Goal: Contribute content: Add original content to the website for others to see

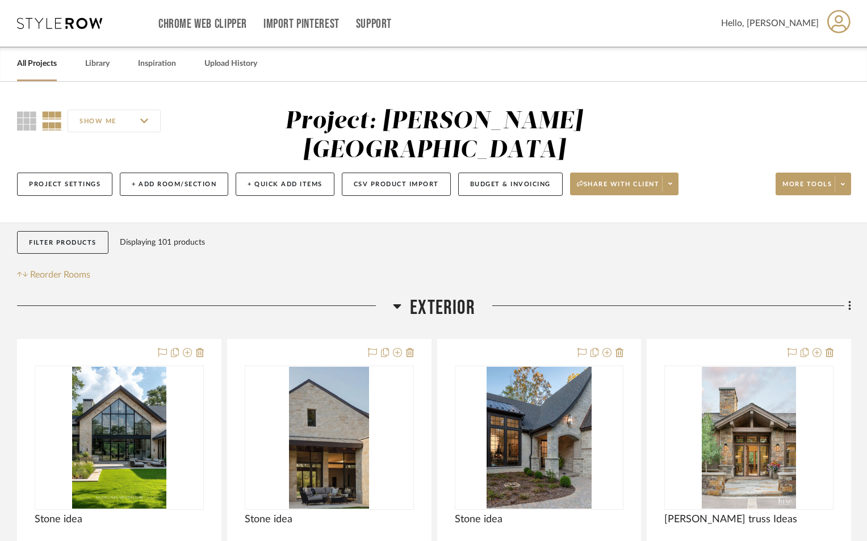
click at [42, 64] on link "All Projects" at bounding box center [37, 63] width 40 height 15
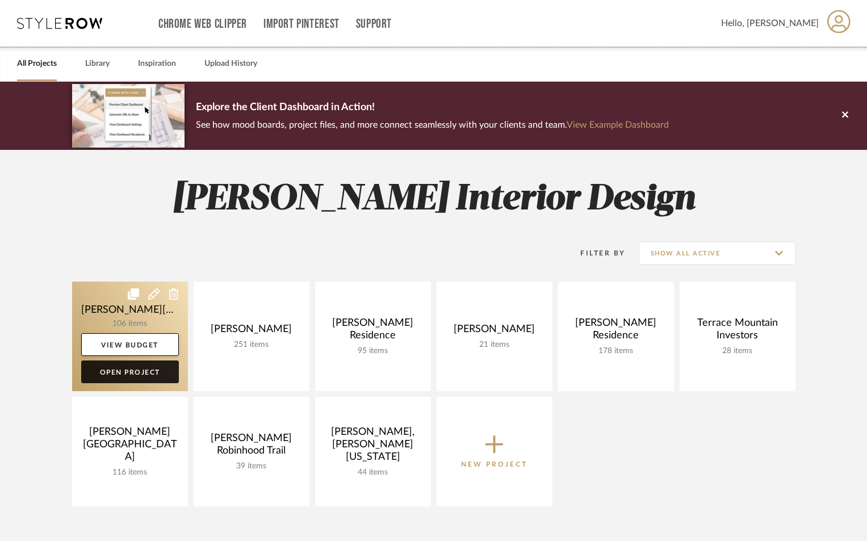
click at [137, 366] on link "Open Project" at bounding box center [130, 371] width 98 height 23
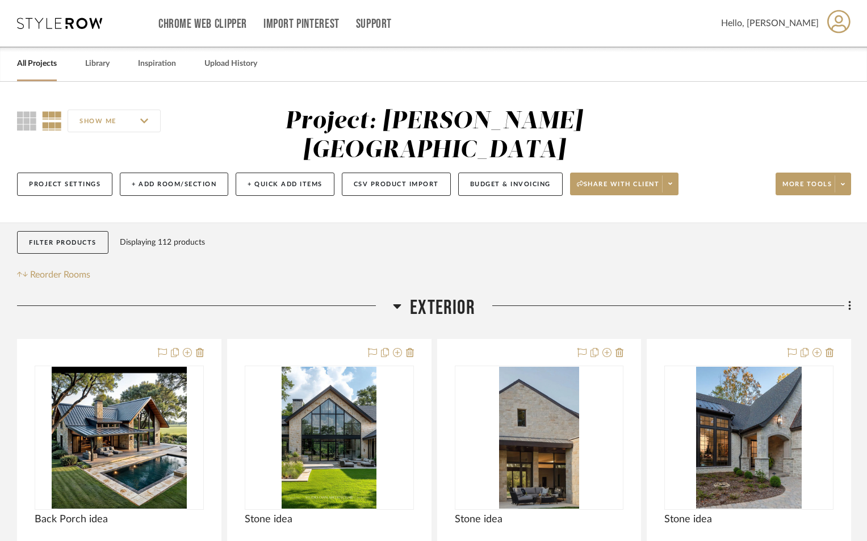
click at [40, 60] on link "All Projects" at bounding box center [37, 63] width 40 height 15
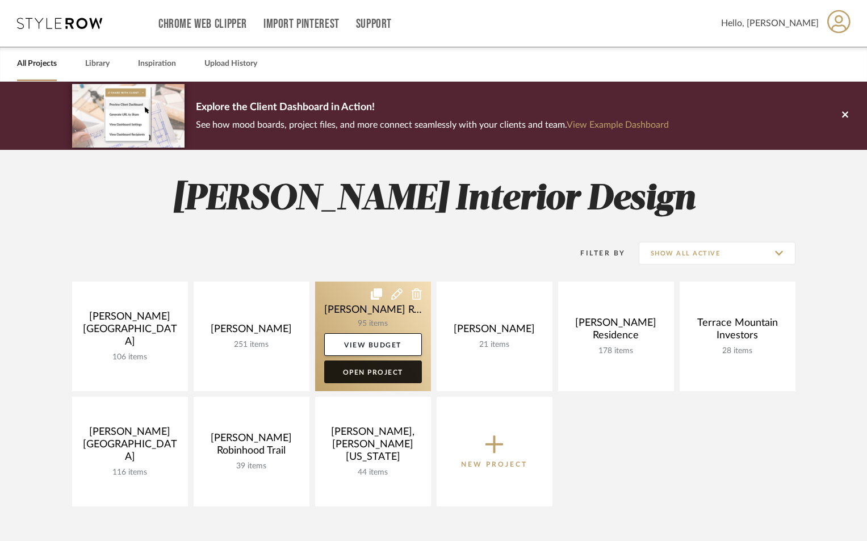
click at [364, 374] on link "Open Project" at bounding box center [373, 371] width 98 height 23
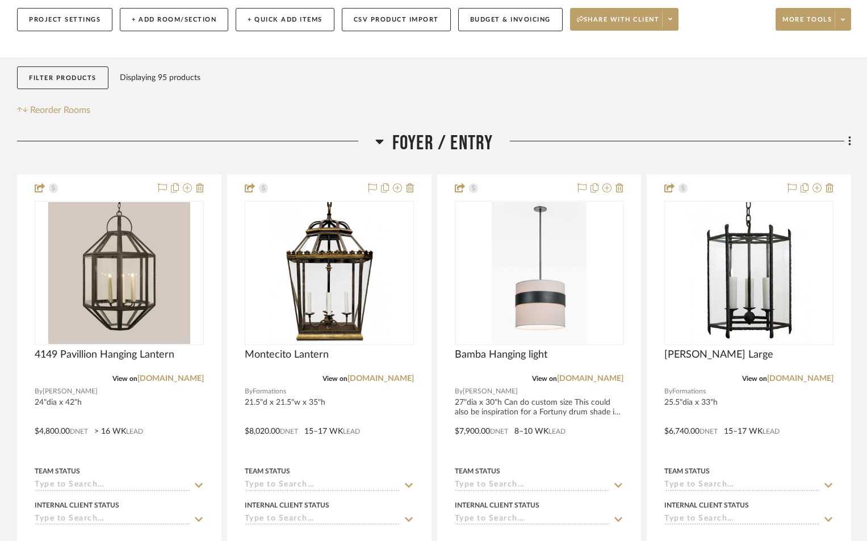
scroll to position [170, 0]
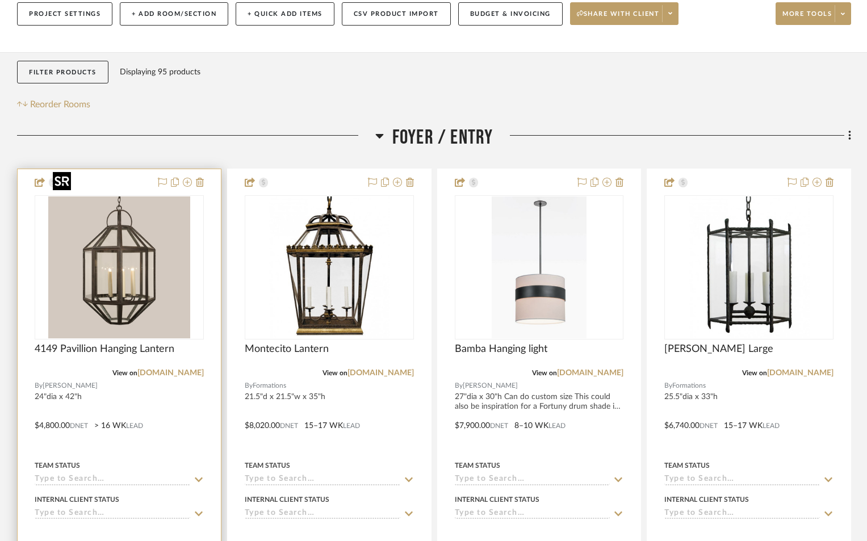
click at [102, 275] on img "0" at bounding box center [119, 267] width 142 height 142
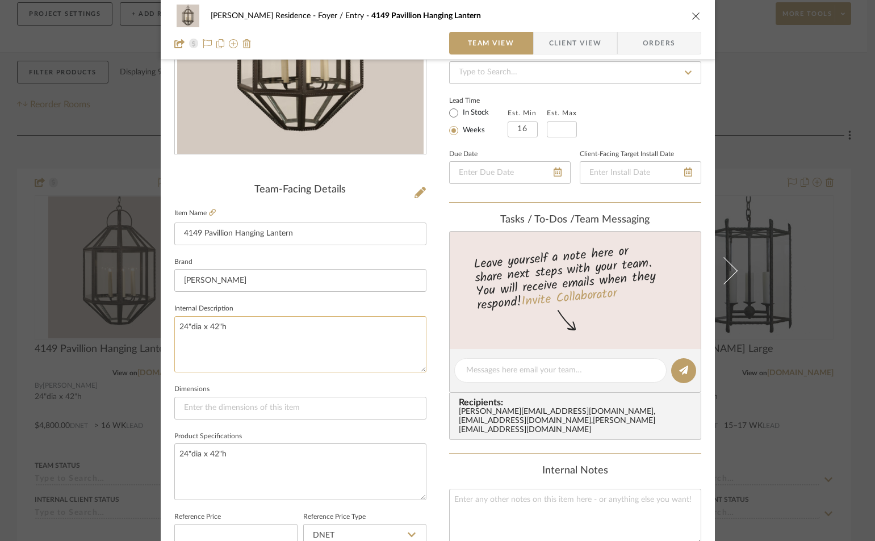
click at [228, 328] on textarea "24"dia x 42"h" at bounding box center [300, 344] width 252 height 56
type textarea "24"dia x 42"h custom size 28"x 48" $6800 16-22 weeks lead time"
drag, startPoint x: 177, startPoint y: 349, endPoint x: 263, endPoint y: 359, distance: 86.8
click at [263, 359] on textarea "24"dia x 42"h custom size 28"x 48" $6800 16-22 weeks lead time" at bounding box center [300, 344] width 252 height 56
click at [240, 456] on textarea "24"dia x 42"h" at bounding box center [300, 471] width 252 height 56
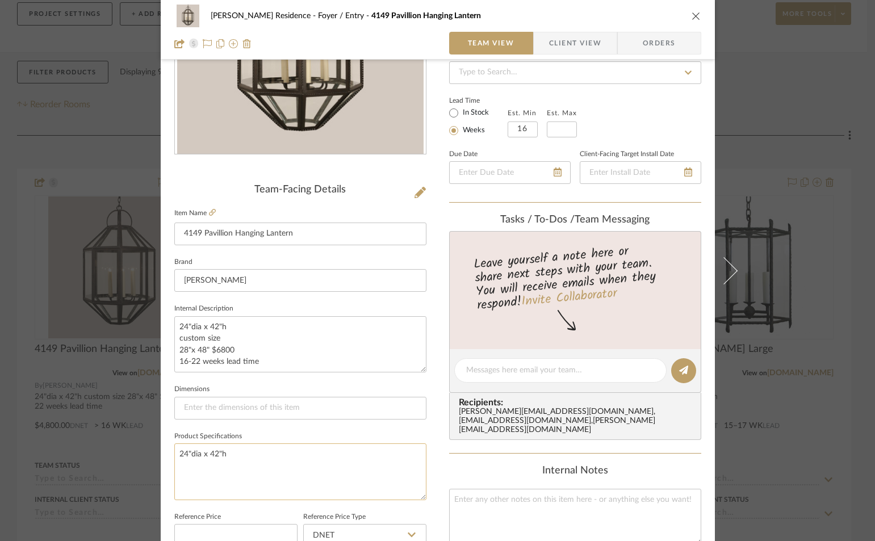
paste textarea "28"x 48" $6800 16-22 weeks lead time"
click at [174, 466] on textarea "24"dia x 42"h 28"x 48" $6800 16-22 weeks lead time" at bounding box center [300, 471] width 252 height 56
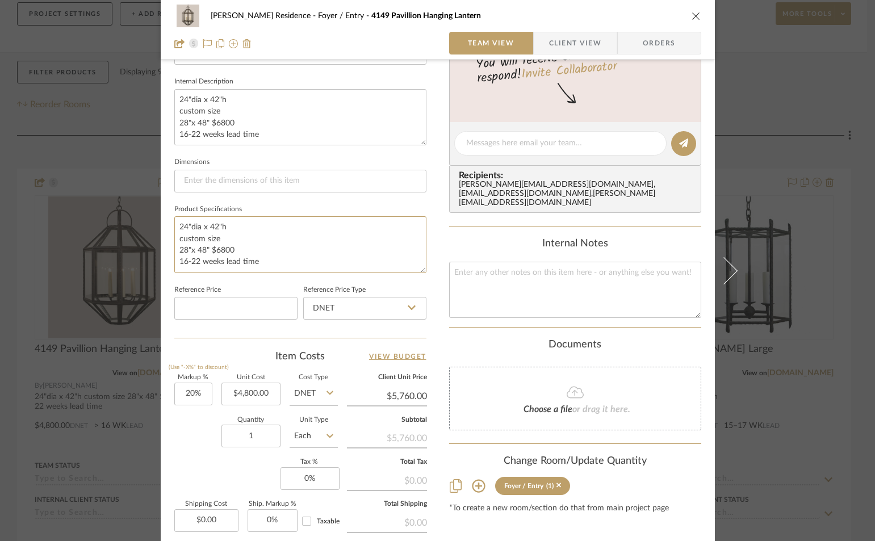
scroll to position [57, 0]
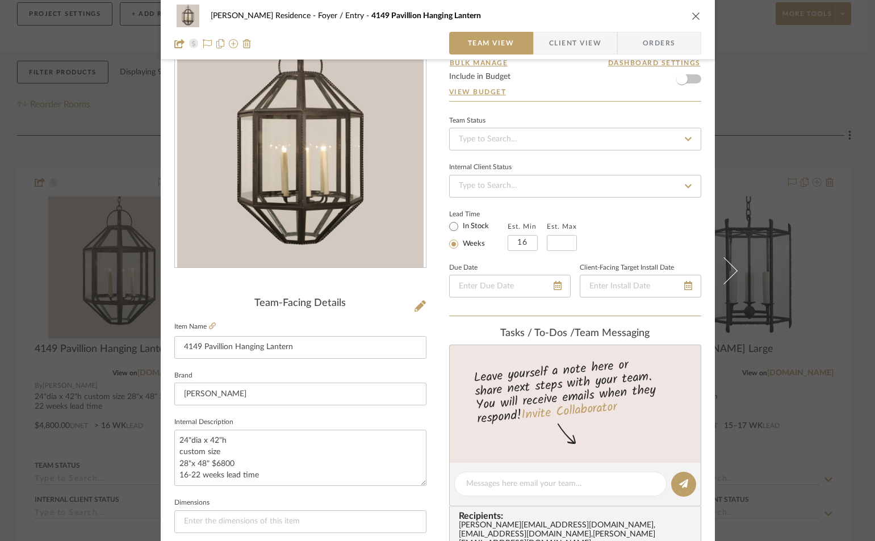
type textarea "24"dia x 42"h custom size 28"x 48" $6800 16-22 weeks lead time"
click at [691, 16] on icon "close" at bounding box center [695, 15] width 9 height 9
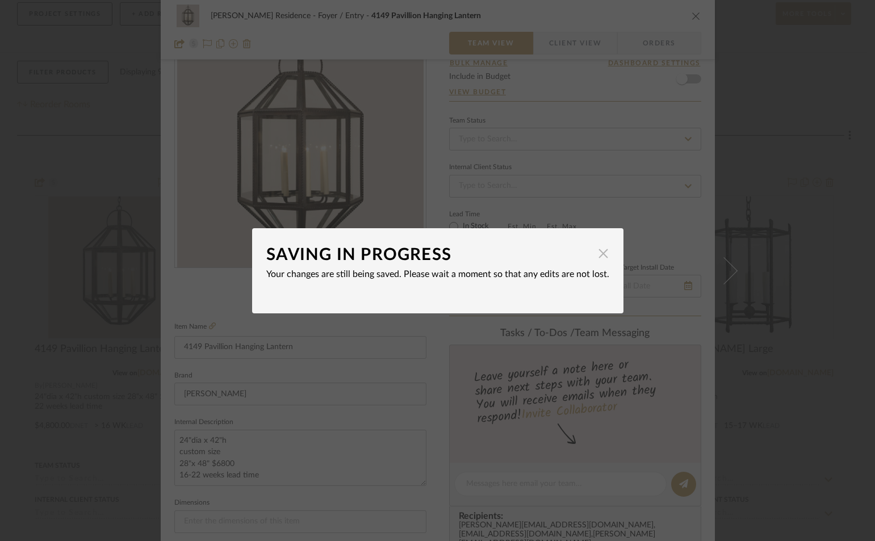
click at [597, 255] on span "button" at bounding box center [603, 253] width 23 height 23
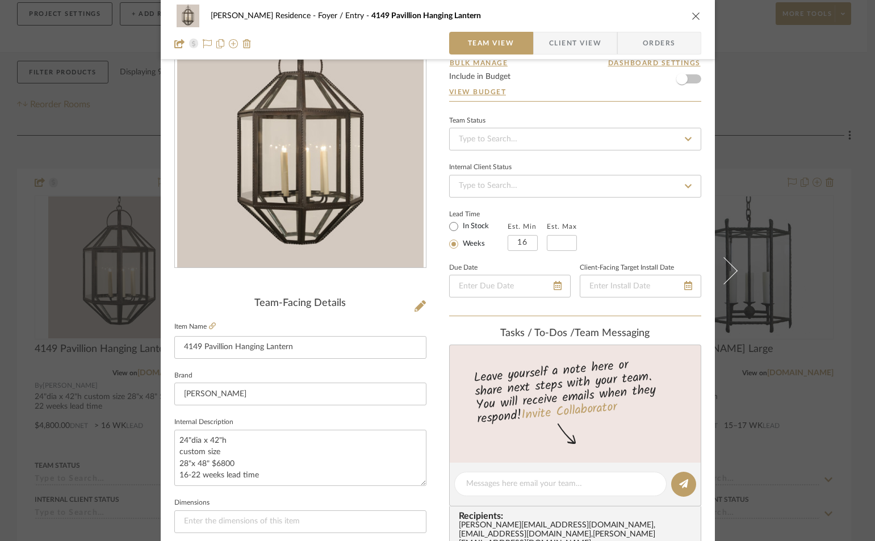
click at [691, 14] on icon "close" at bounding box center [695, 15] width 9 height 9
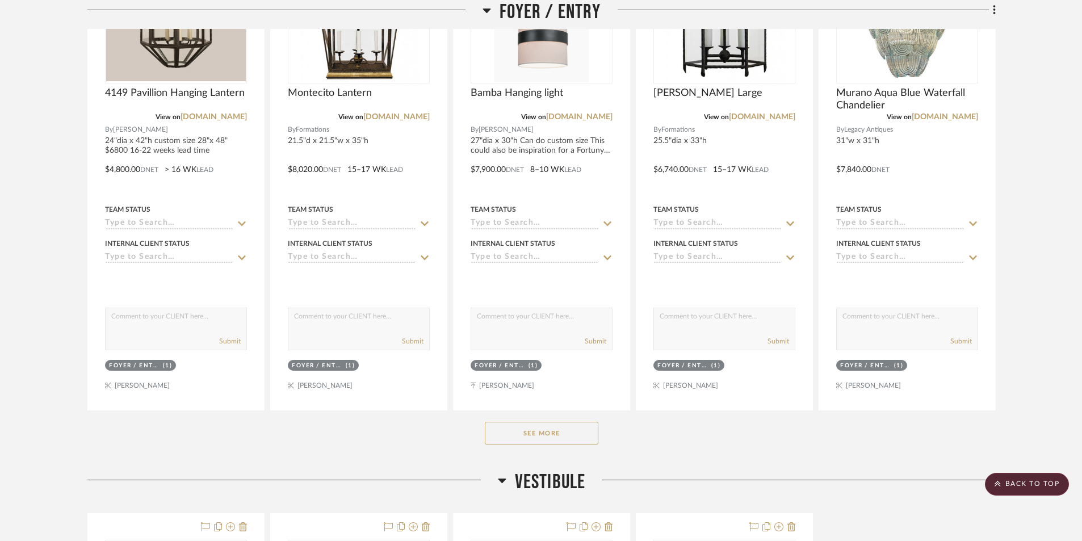
scroll to position [0, 0]
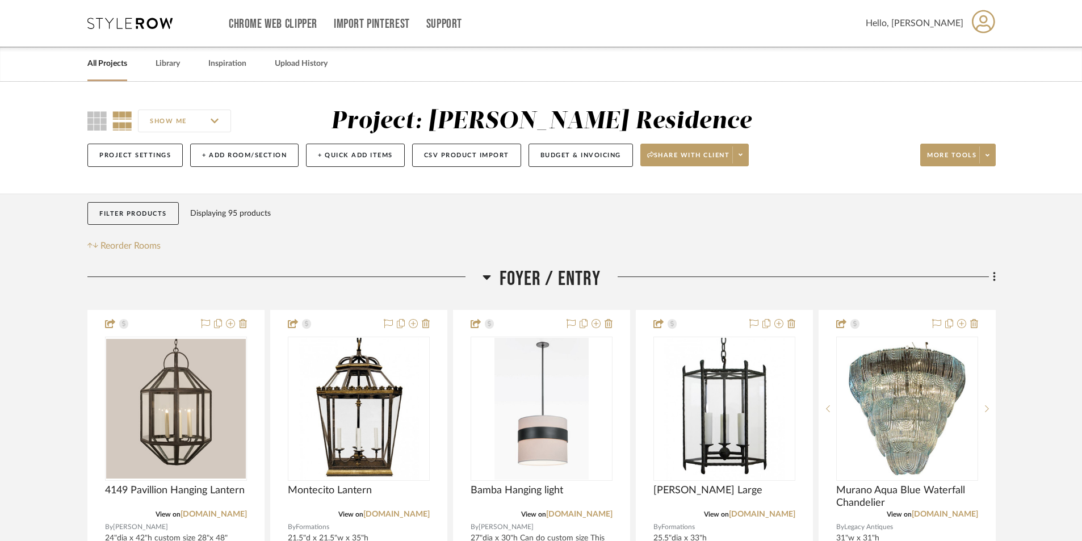
click at [106, 63] on link "All Projects" at bounding box center [107, 63] width 40 height 15
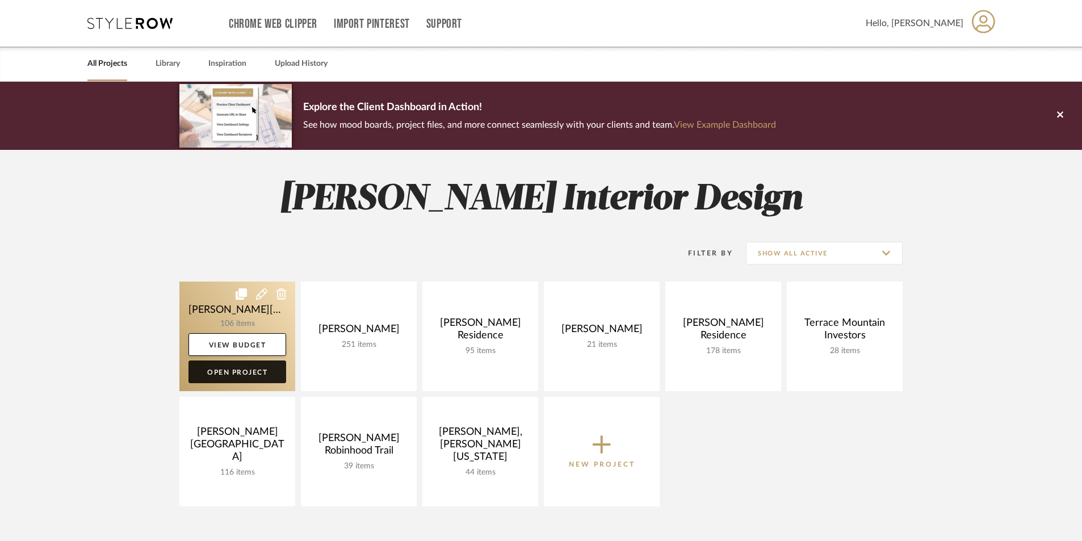
click at [271, 372] on link "Open Project" at bounding box center [237, 371] width 98 height 23
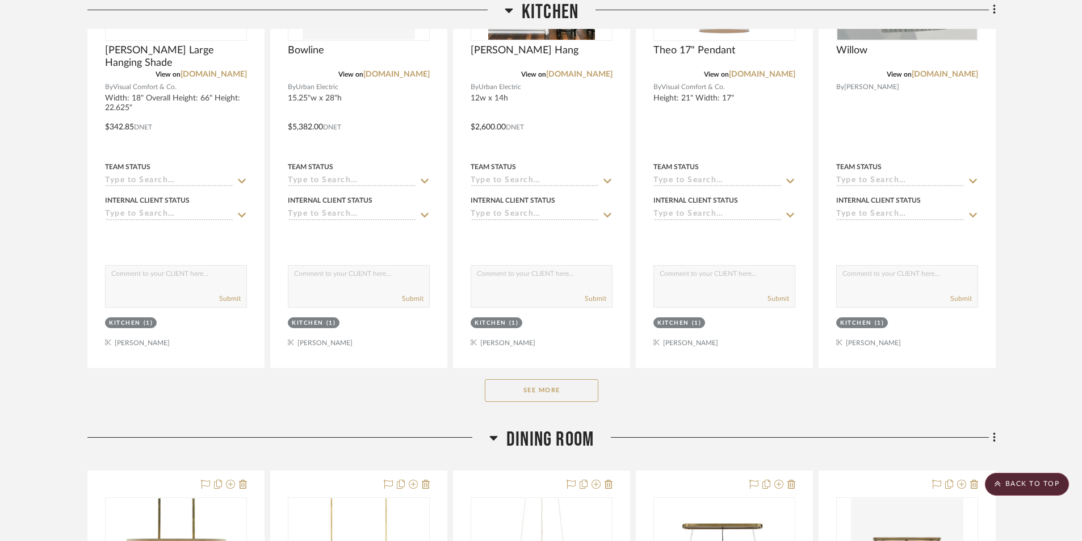
scroll to position [1816, 0]
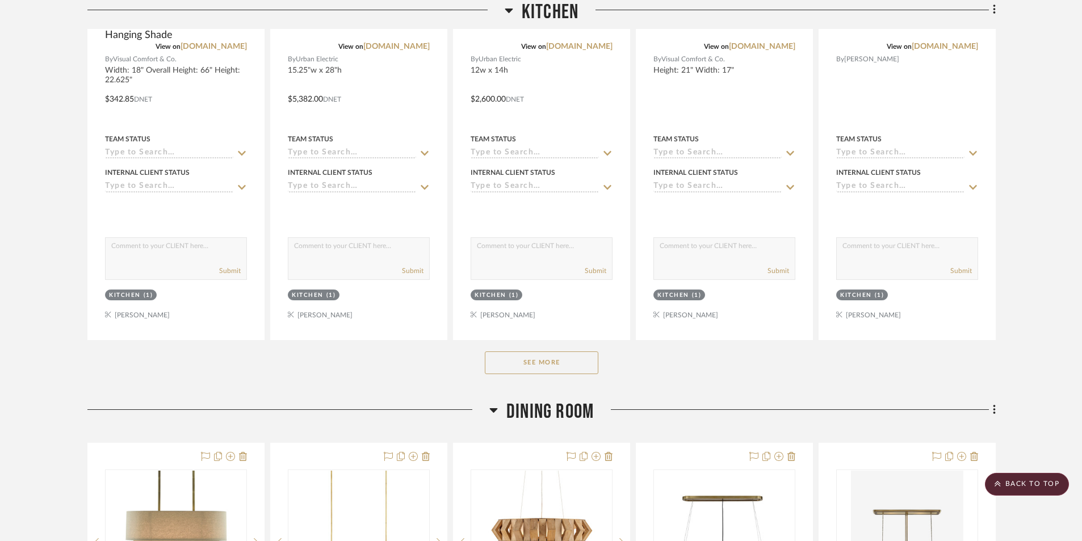
click at [508, 351] on button "See More" at bounding box center [542, 362] width 114 height 23
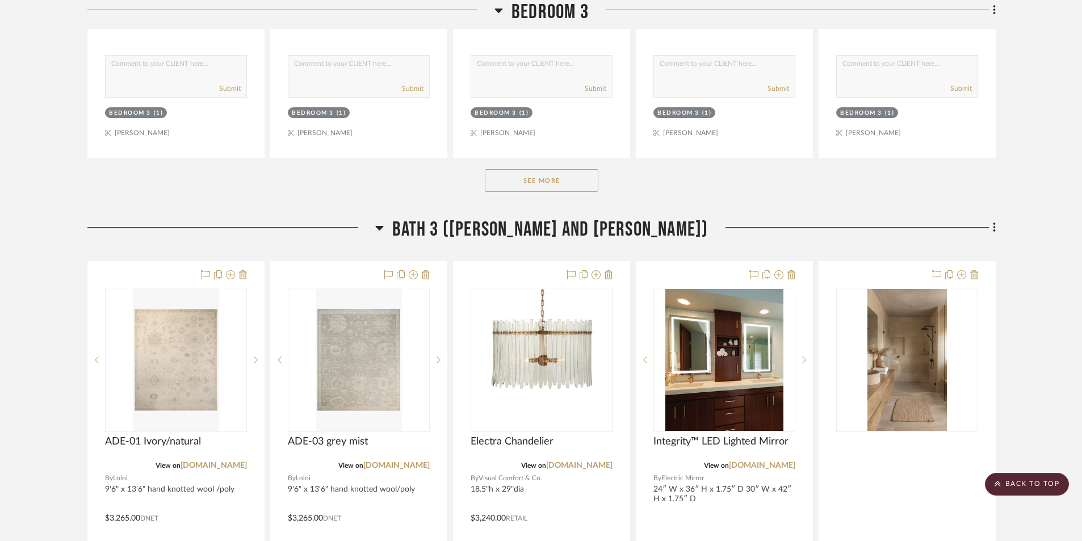
scroll to position [8230, 0]
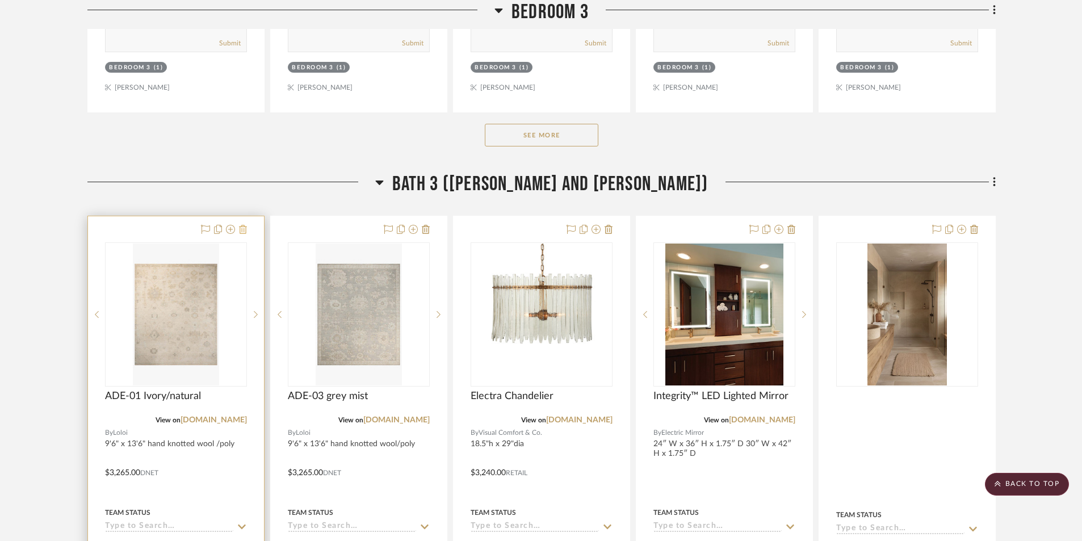
click at [242, 225] on icon at bounding box center [243, 229] width 8 height 9
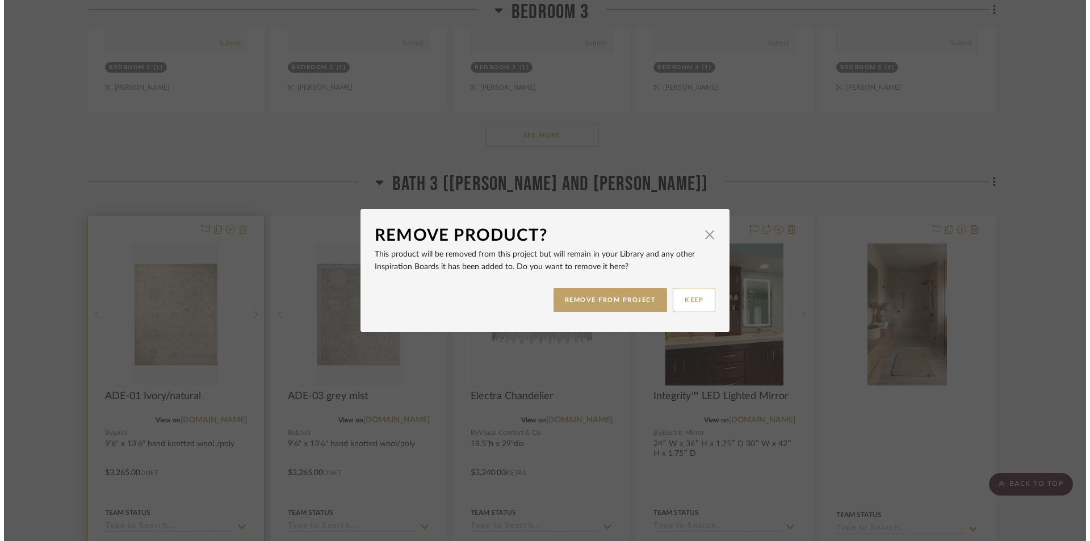
scroll to position [0, 0]
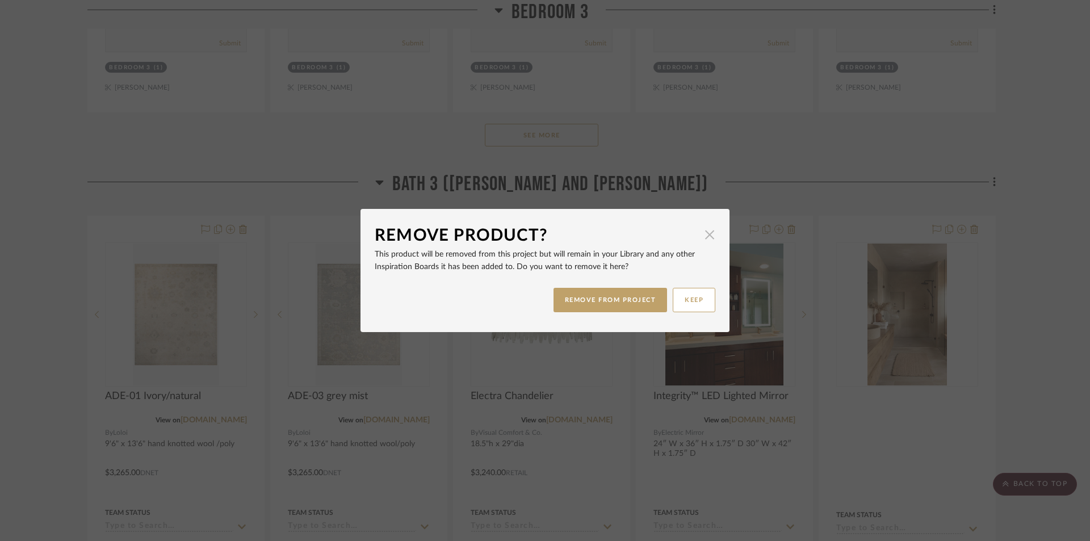
click at [710, 236] on span "button" at bounding box center [709, 234] width 23 height 23
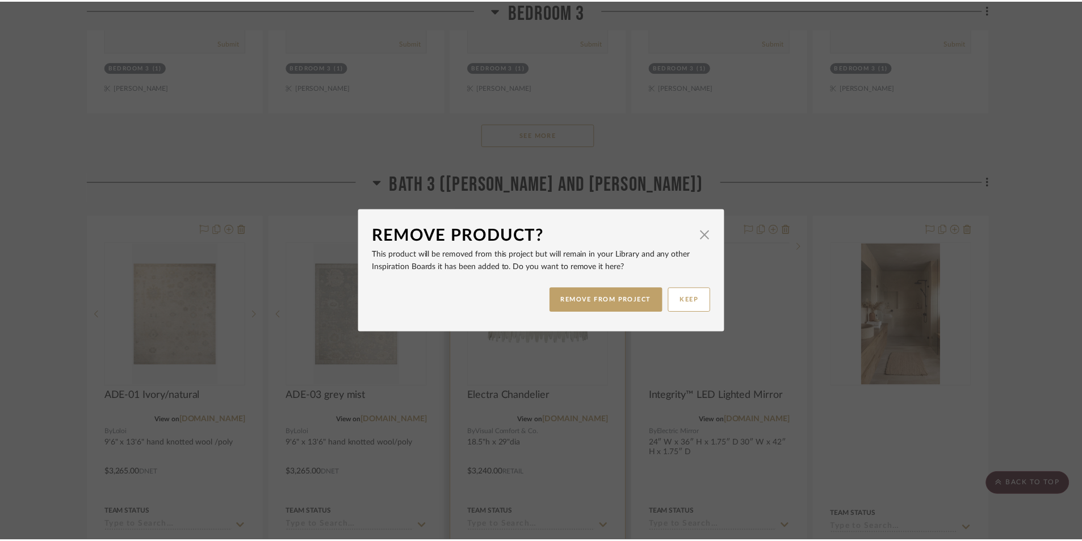
scroll to position [8230, 0]
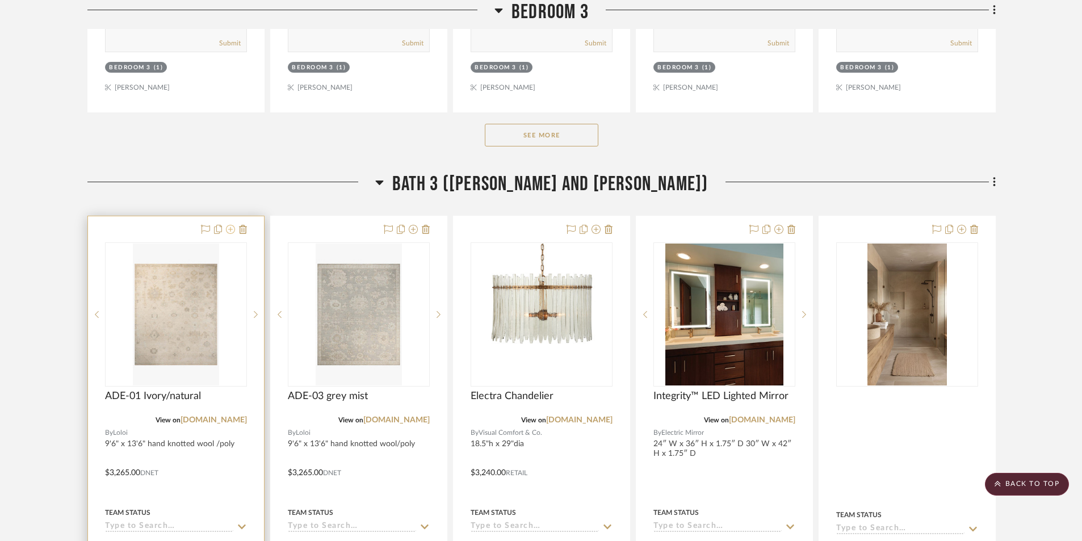
click at [231, 225] on icon at bounding box center [230, 229] width 9 height 9
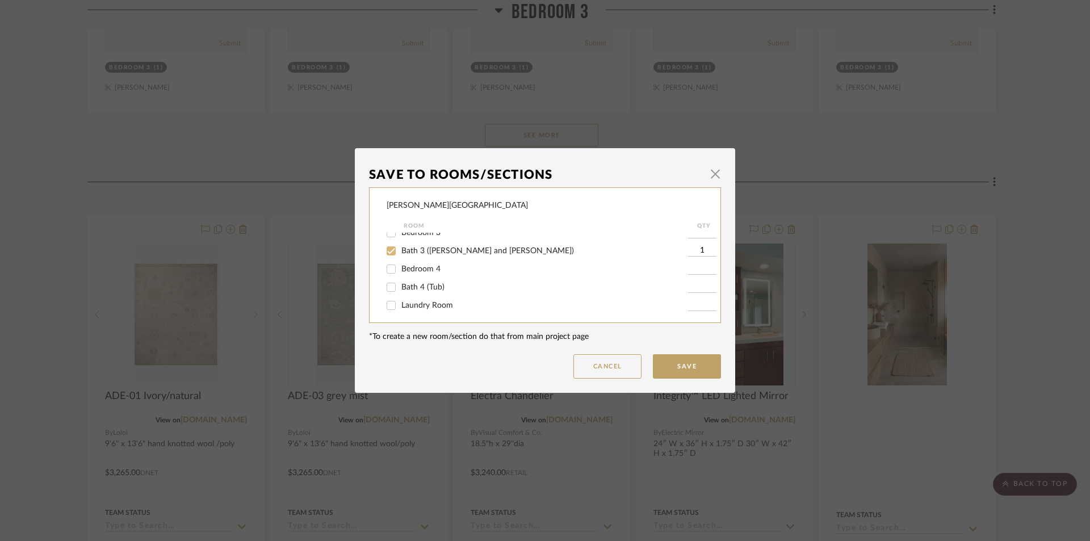
scroll to position [170, 0]
click at [390, 288] on input "Bedroom 3" at bounding box center [391, 289] width 18 height 18
checkbox input "true"
type input "1"
click at [388, 307] on input "Bath 3 ([PERSON_NAME] and [PERSON_NAME])" at bounding box center [391, 308] width 18 height 18
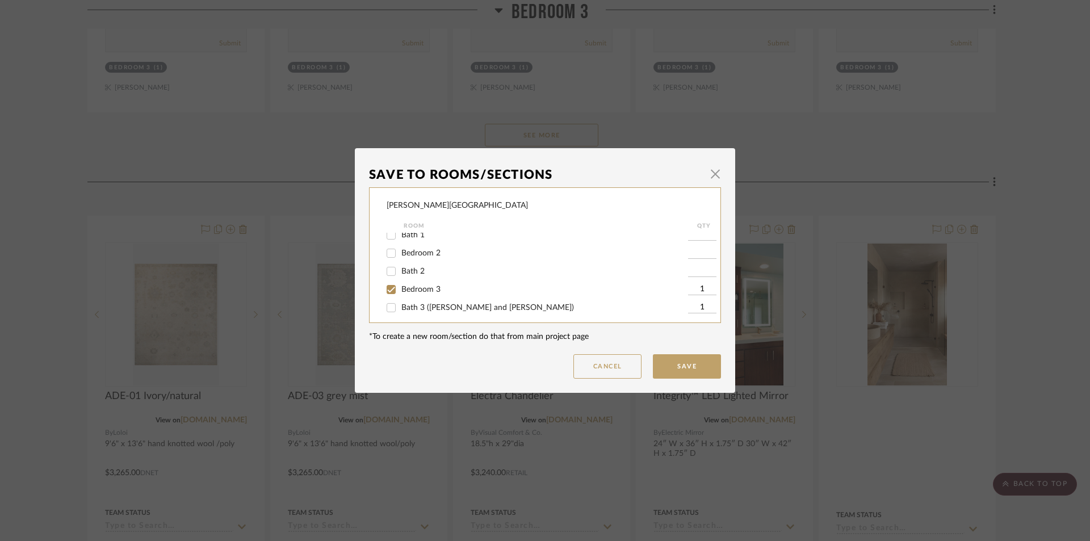
checkbox input "false"
click at [681, 360] on button "Save" at bounding box center [687, 366] width 68 height 24
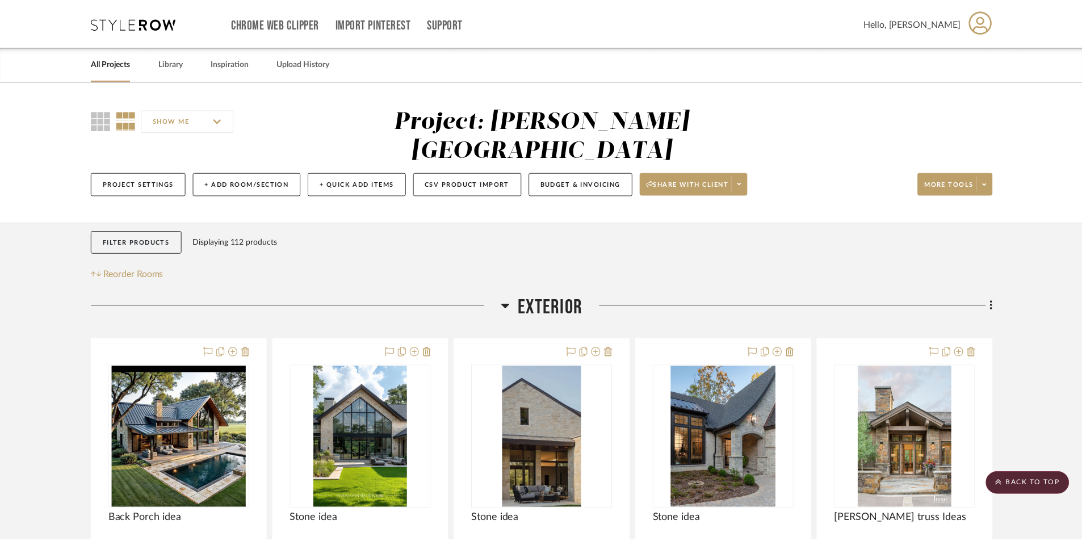
scroll to position [8230, 0]
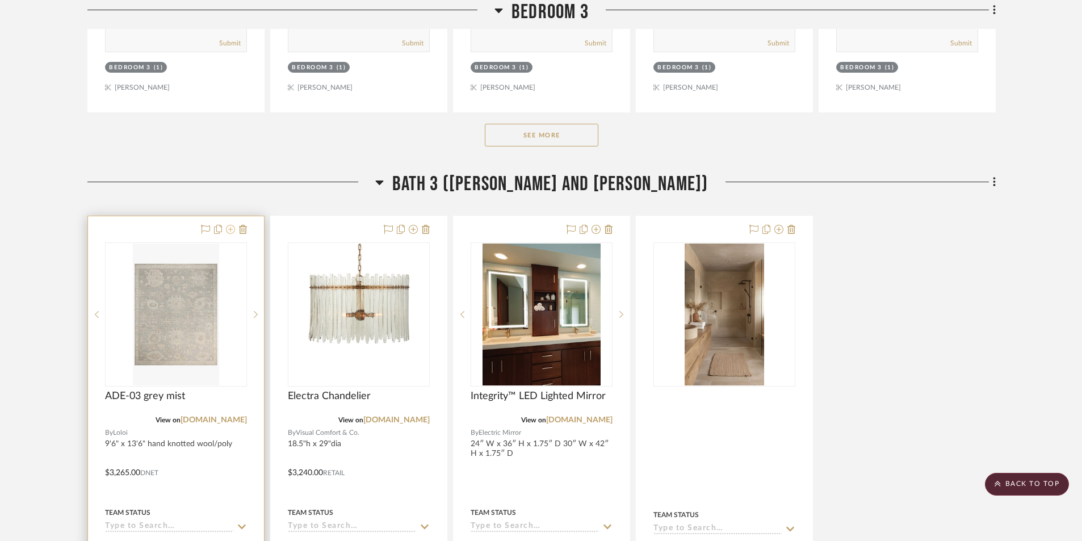
click at [230, 225] on icon at bounding box center [230, 229] width 9 height 9
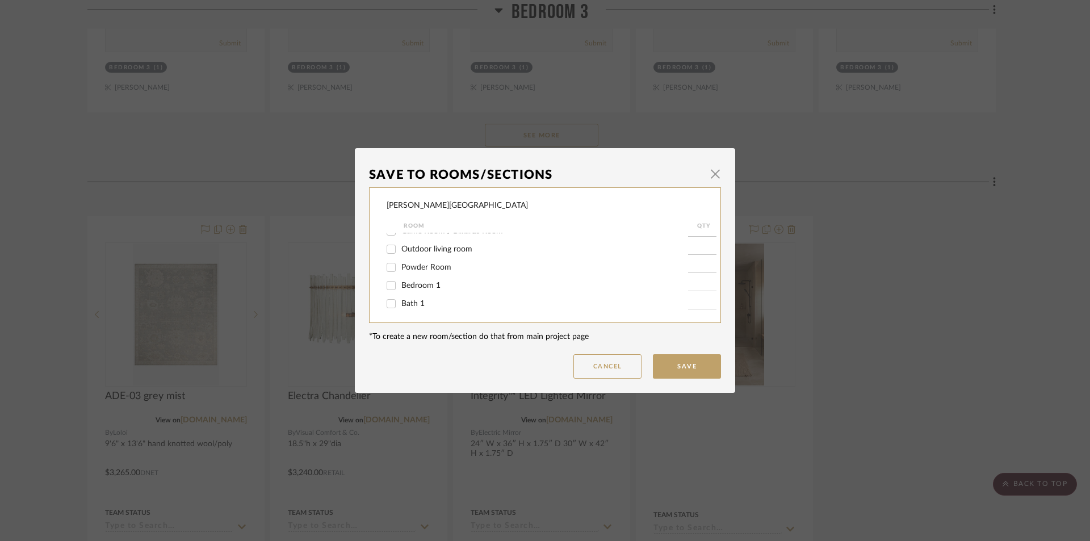
scroll to position [170, 0]
click at [389, 287] on input "Bedroom 3" at bounding box center [391, 289] width 18 height 18
checkbox input "true"
type input "1"
click at [383, 306] on input "Bath 3 ([PERSON_NAME] and [PERSON_NAME])" at bounding box center [391, 308] width 18 height 18
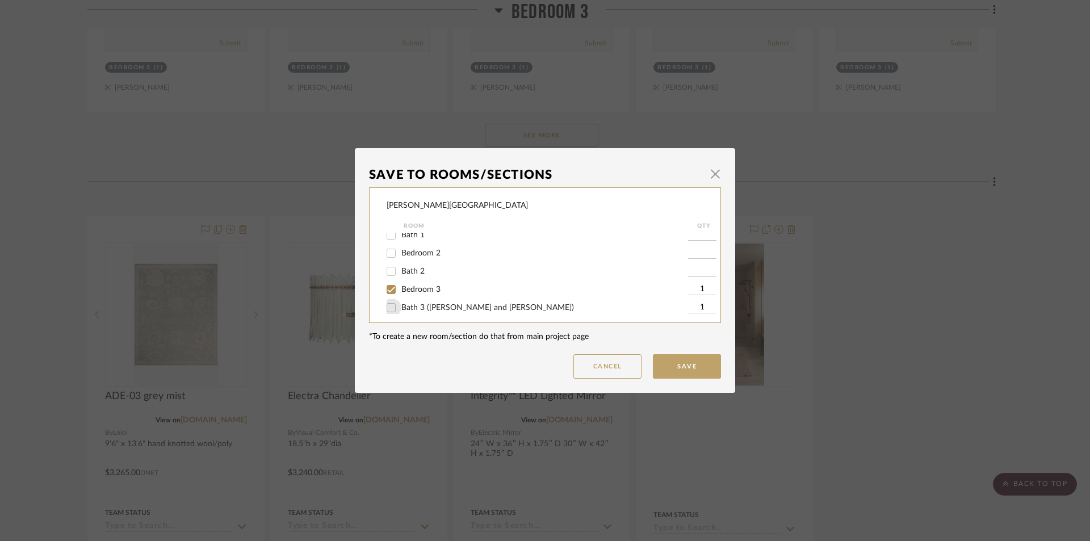
checkbox input "false"
click at [706, 364] on button "Save" at bounding box center [687, 366] width 68 height 24
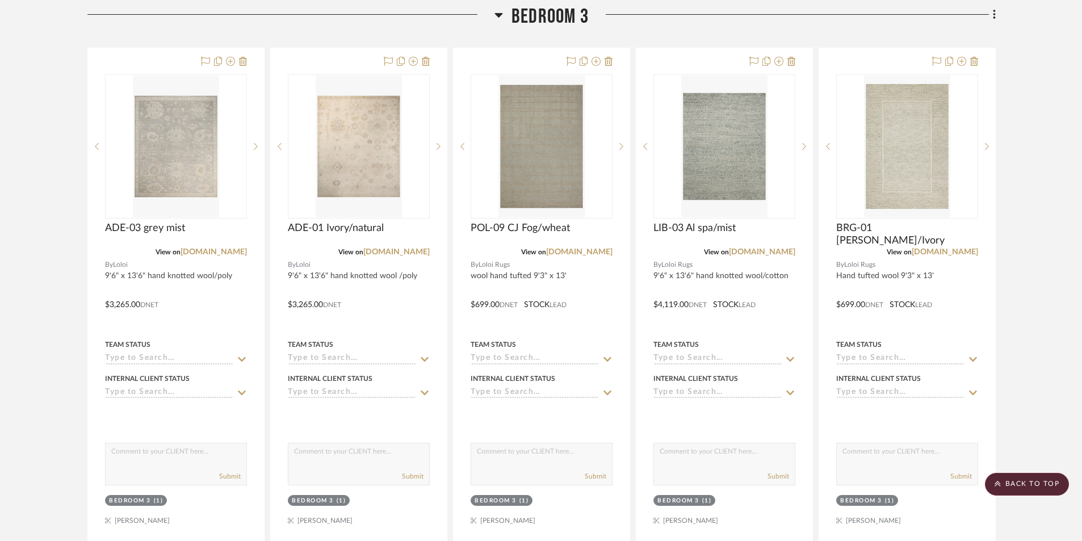
scroll to position [7720, 0]
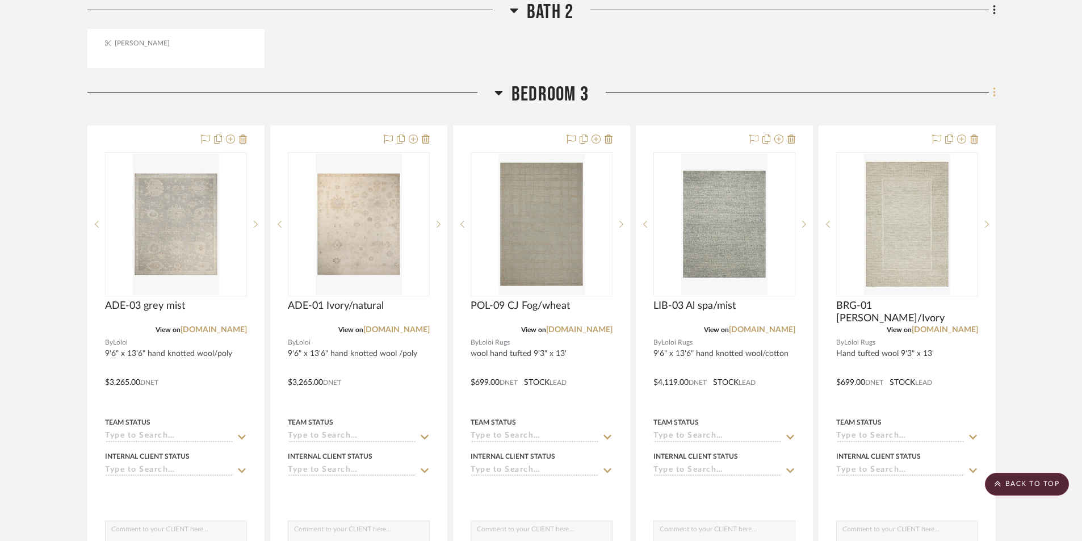
click at [866, 87] on icon at bounding box center [994, 92] width 2 height 10
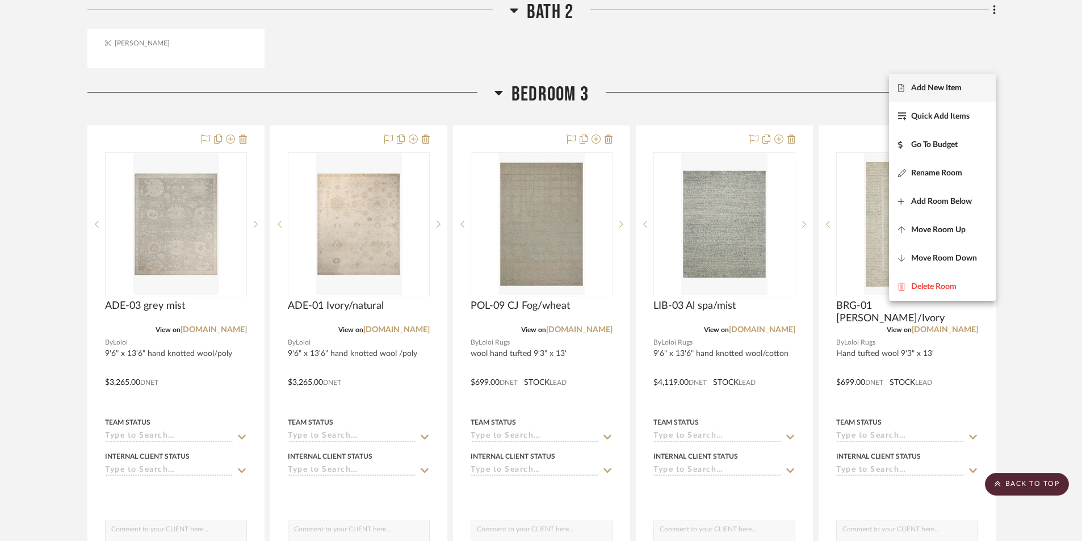
click at [866, 89] on span "Add New Item" at bounding box center [936, 88] width 51 height 10
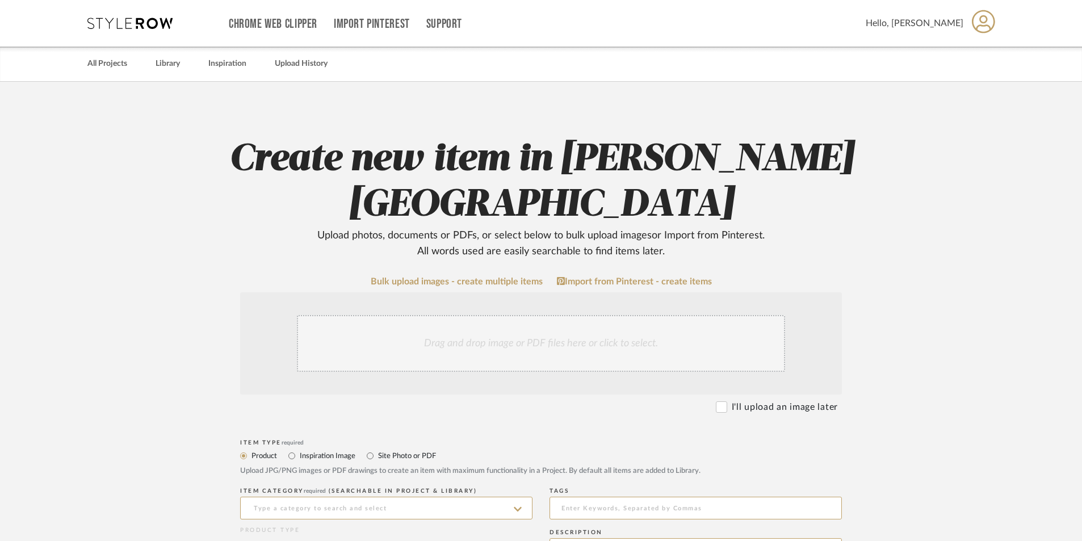
click at [424, 347] on div "Drag and drop image or PDF files here or click to select." at bounding box center [541, 343] width 488 height 57
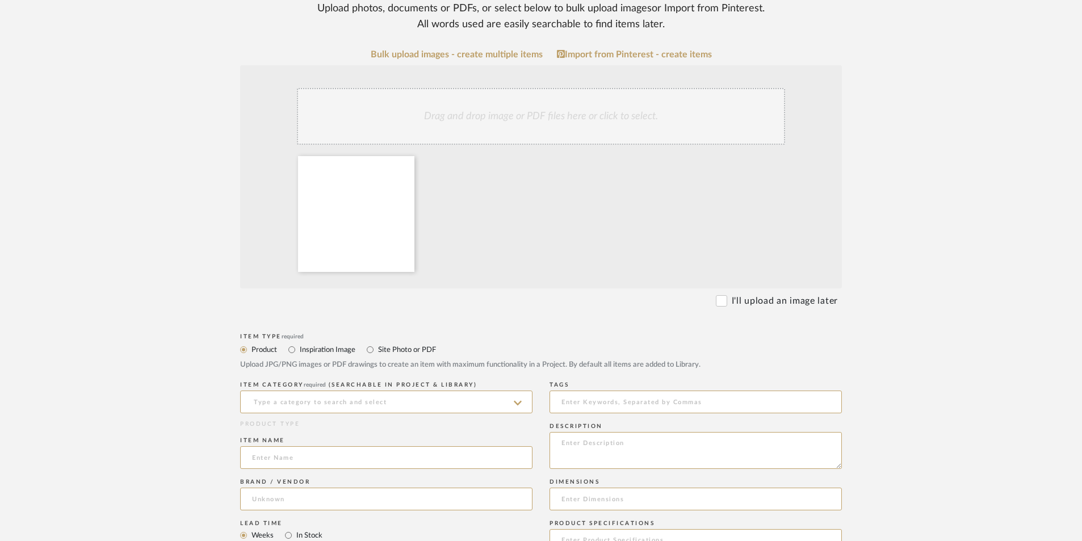
scroll to position [284, 0]
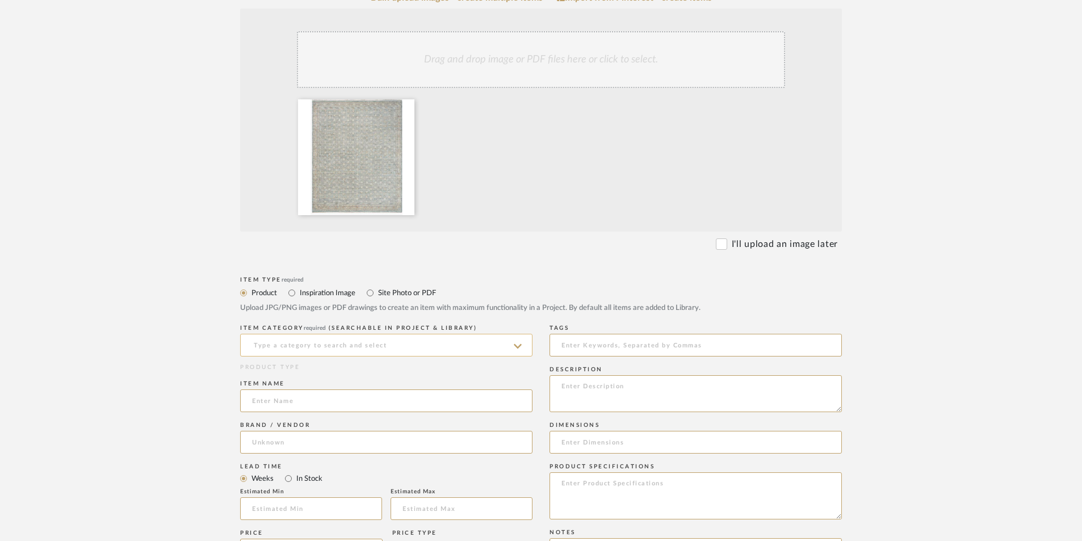
click at [332, 349] on input at bounding box center [386, 345] width 292 height 23
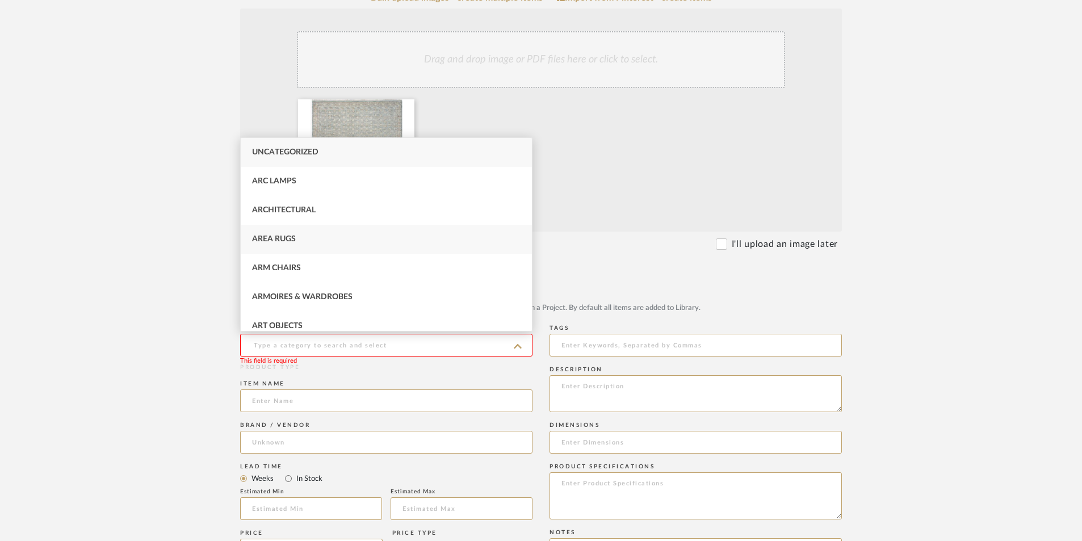
click at [280, 236] on span "Area Rugs" at bounding box center [274, 239] width 44 height 8
type input "Area Rugs"
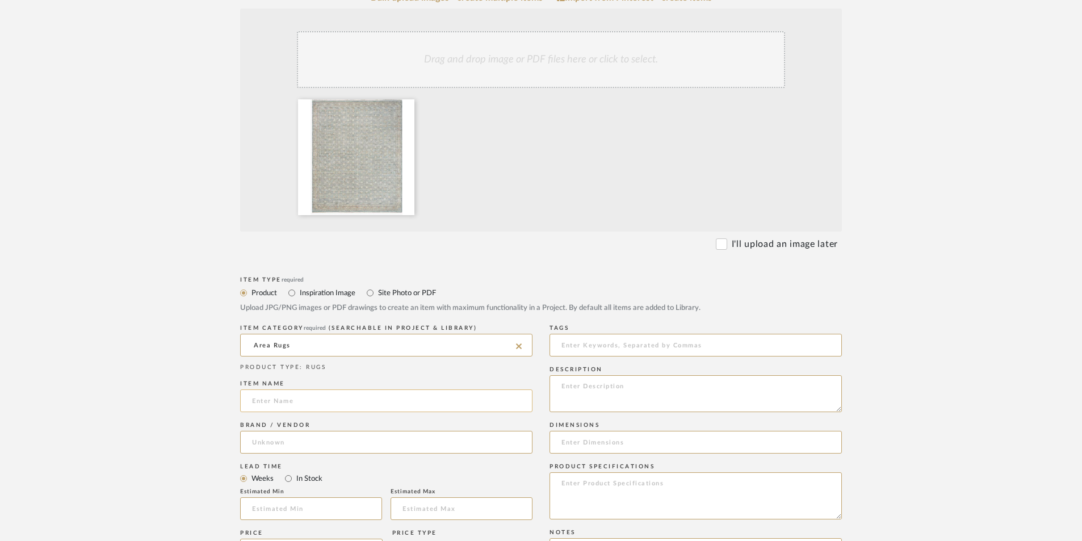
click at [286, 397] on input at bounding box center [386, 400] width 292 height 23
type input "[PERSON_NAME]"
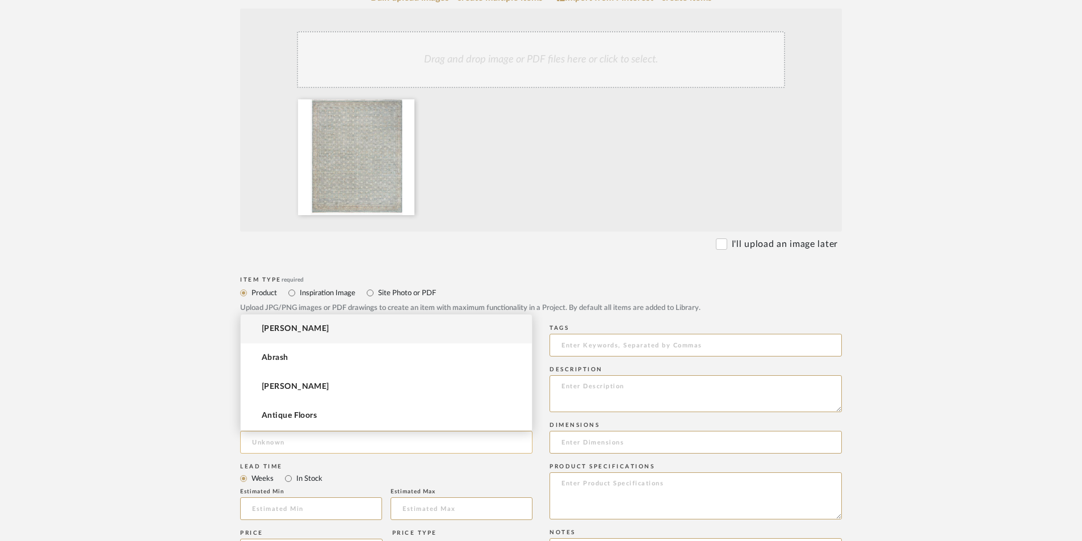
click at [270, 442] on input at bounding box center [386, 442] width 292 height 23
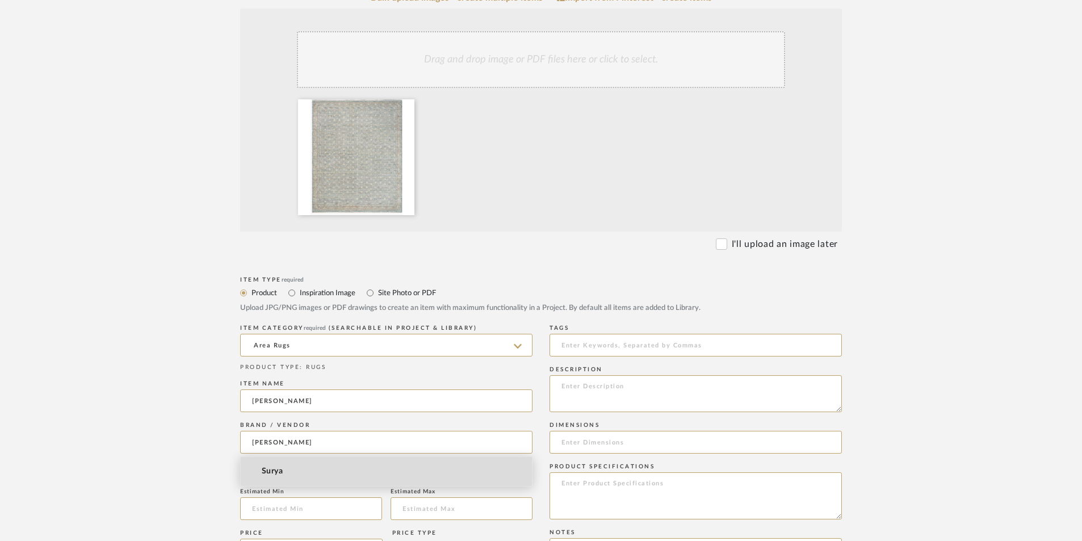
click at [274, 475] on span "Surya" at bounding box center [272, 472] width 21 height 10
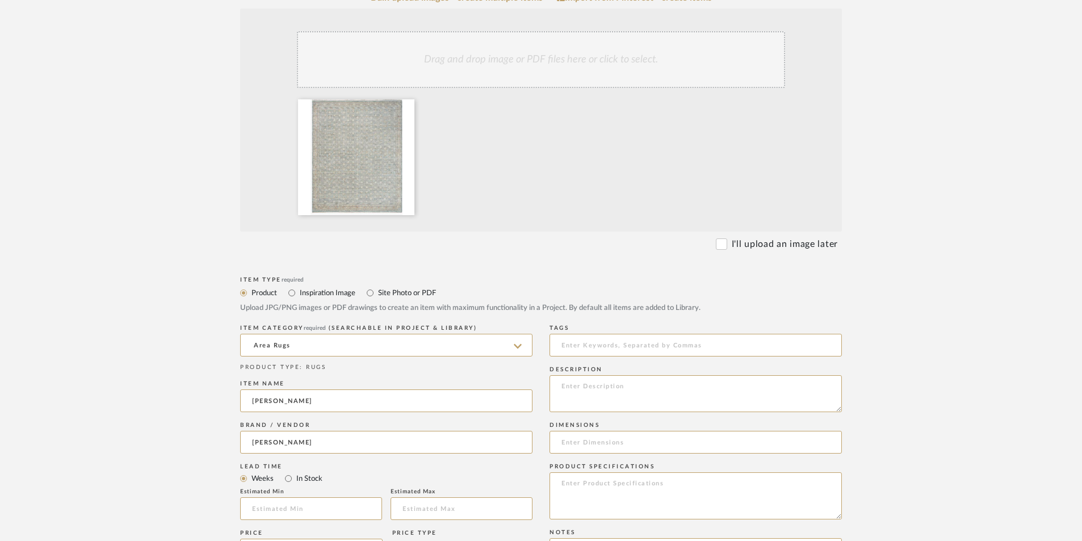
type input "Surya"
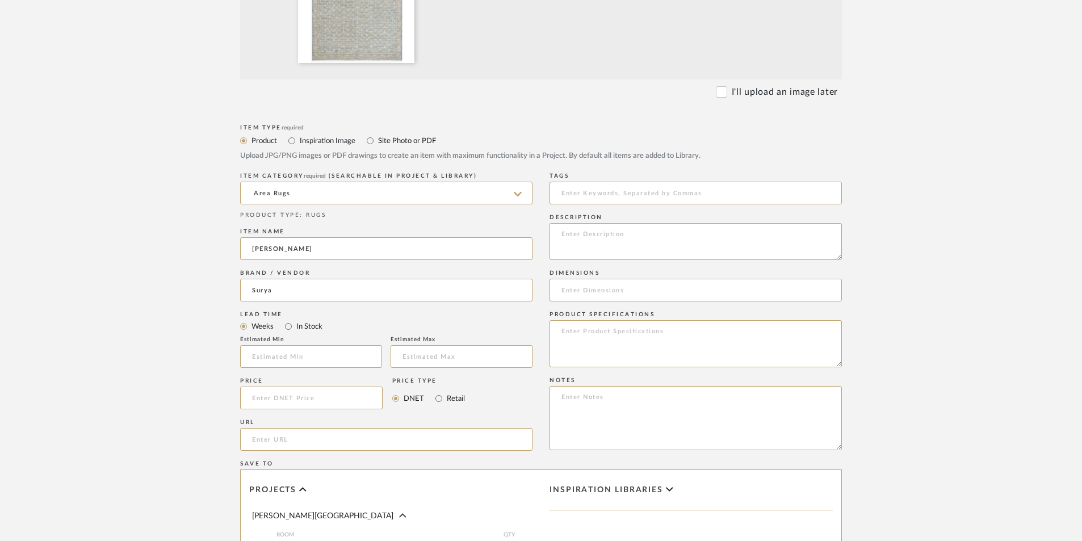
scroll to position [454, 0]
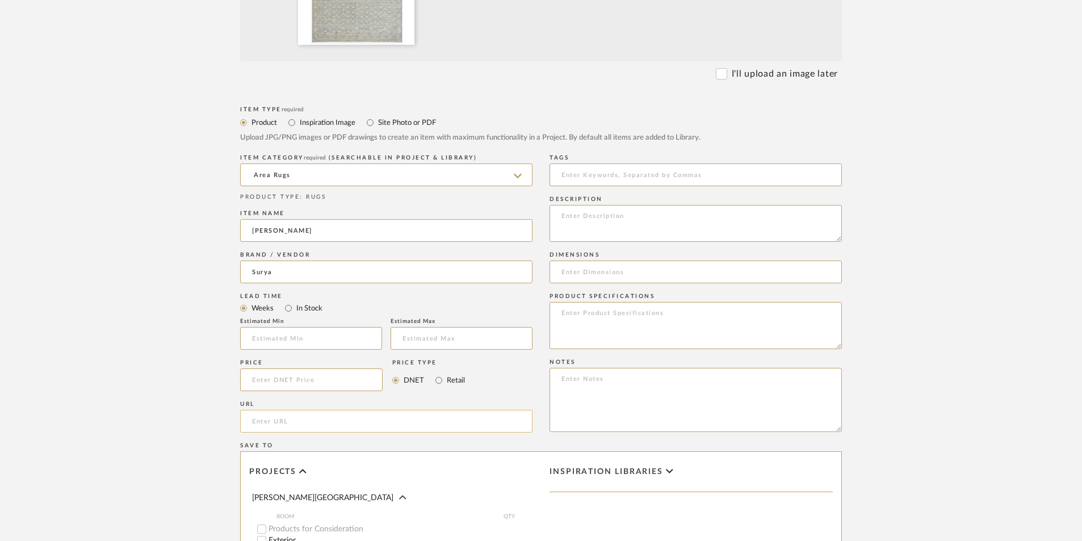
click at [313, 420] on input "url" at bounding box center [386, 421] width 292 height 23
paste input "[URL][DOMAIN_NAME]"
type input "[URL][DOMAIN_NAME]"
click at [566, 216] on textarea at bounding box center [695, 223] width 292 height 37
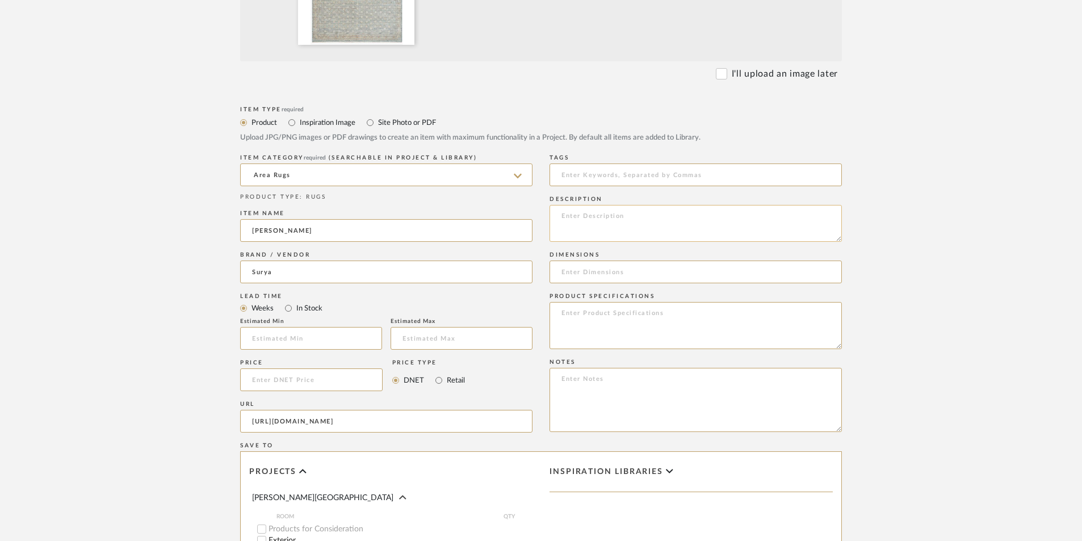
scroll to position [0, 0]
drag, startPoint x: 561, startPoint y: 217, endPoint x: 593, endPoint y: 223, distance: 32.8
click at [593, 223] on textarea "9' x 12' wool" at bounding box center [695, 223] width 292 height 37
type textarea "9' x 12' wool"
click at [572, 316] on textarea at bounding box center [695, 325] width 292 height 47
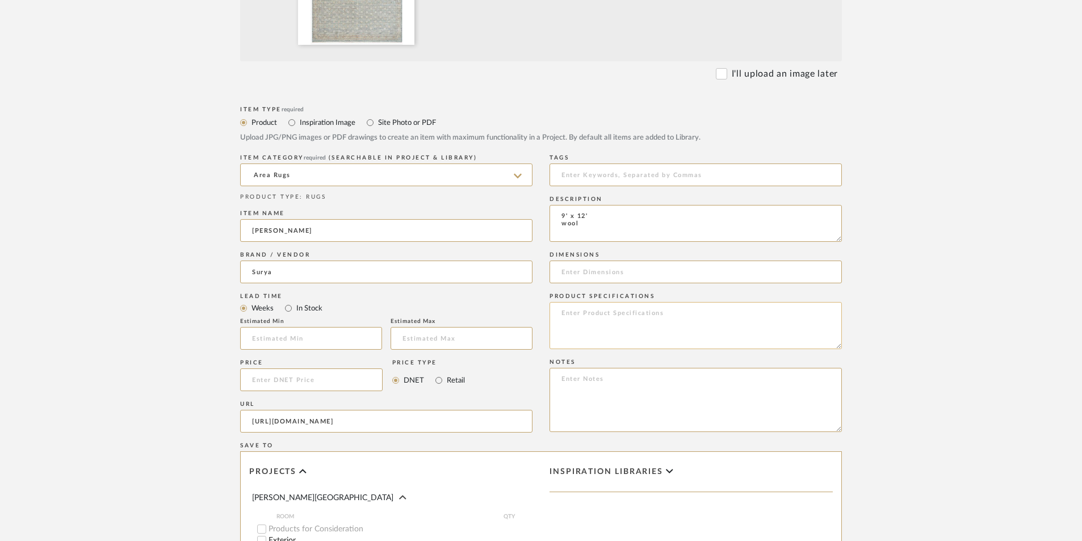
paste textarea "9' x 12' wool"
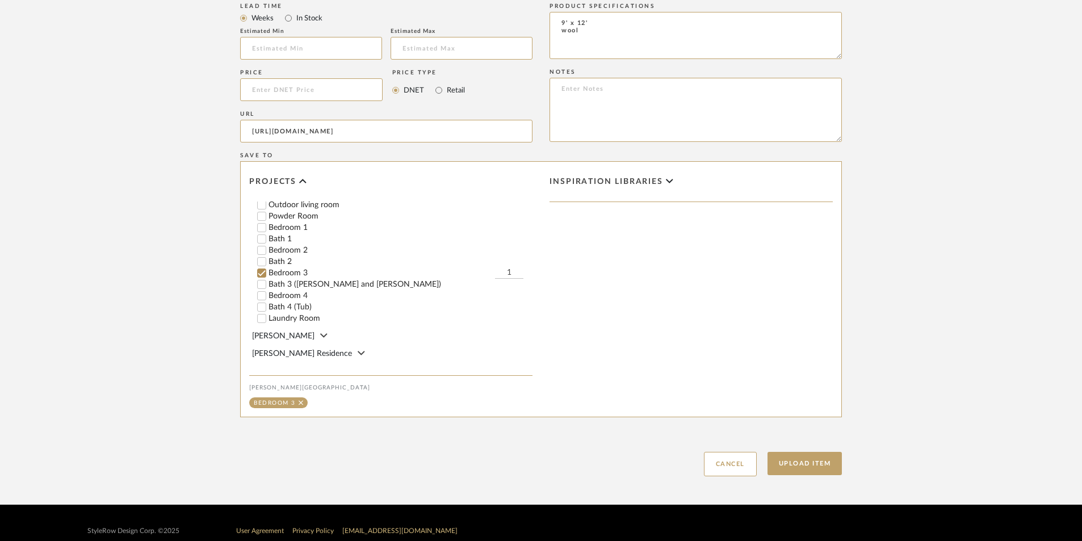
scroll to position [760, 0]
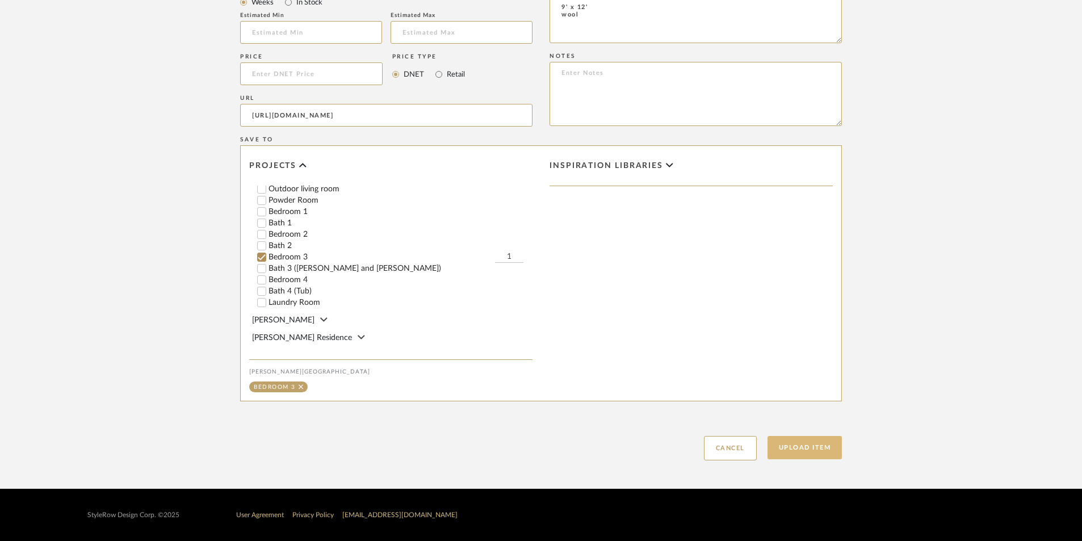
type textarea "9' x 12' wool"
click at [798, 448] on button "Upload Item" at bounding box center [804, 447] width 75 height 23
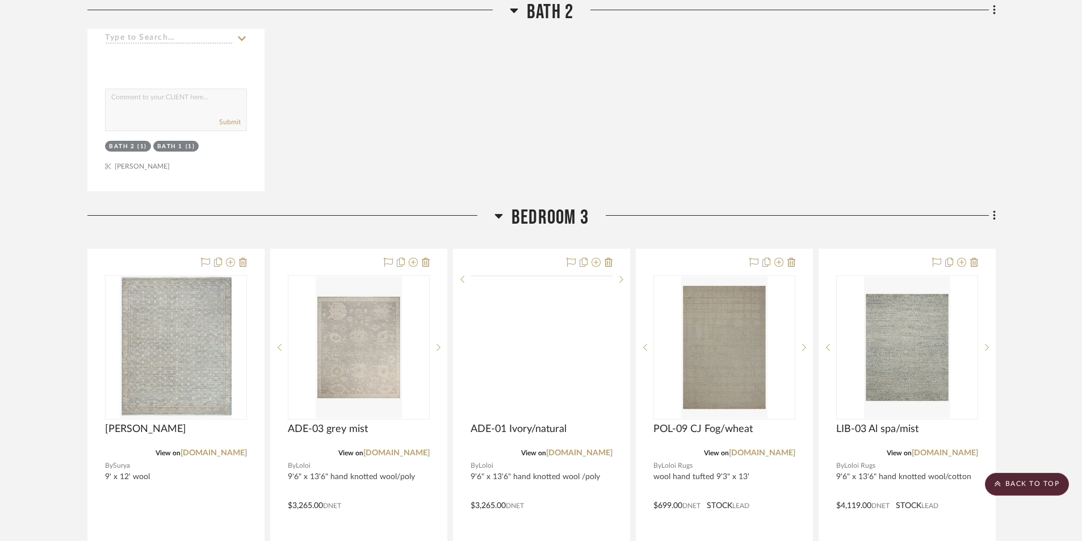
scroll to position [5737, 0]
